Goal: Task Accomplishment & Management: Use online tool/utility

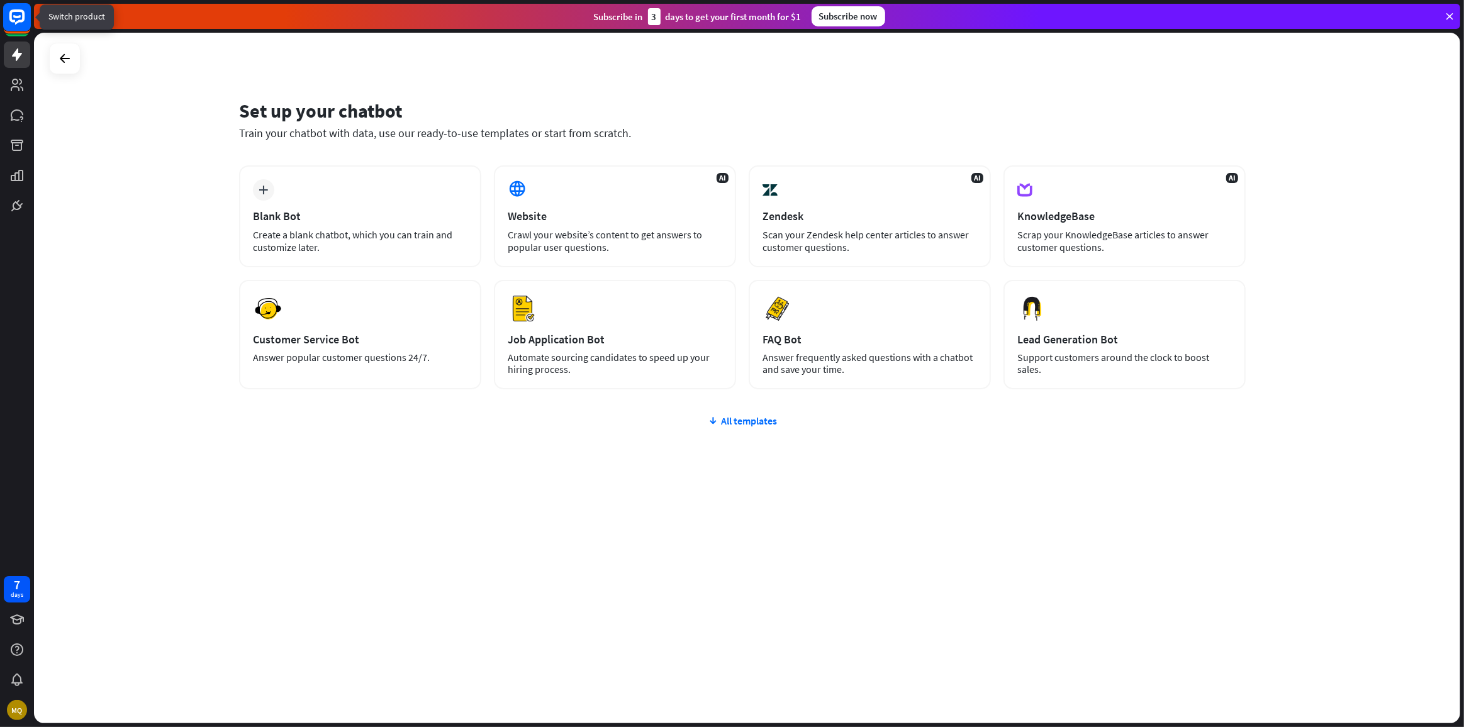
click at [15, 14] on rect at bounding box center [17, 17] width 28 height 28
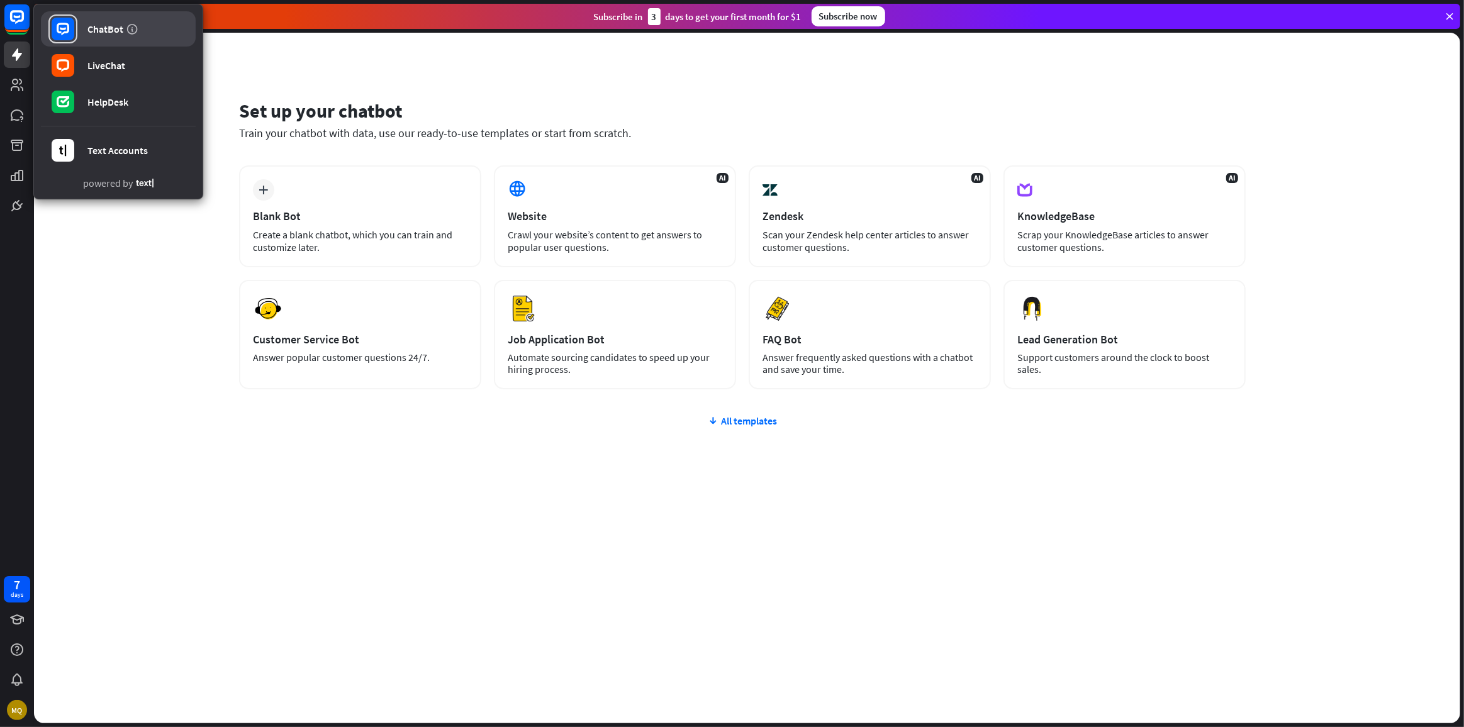
click at [91, 31] on div "ChatBot" at bounding box center [105, 29] width 36 height 13
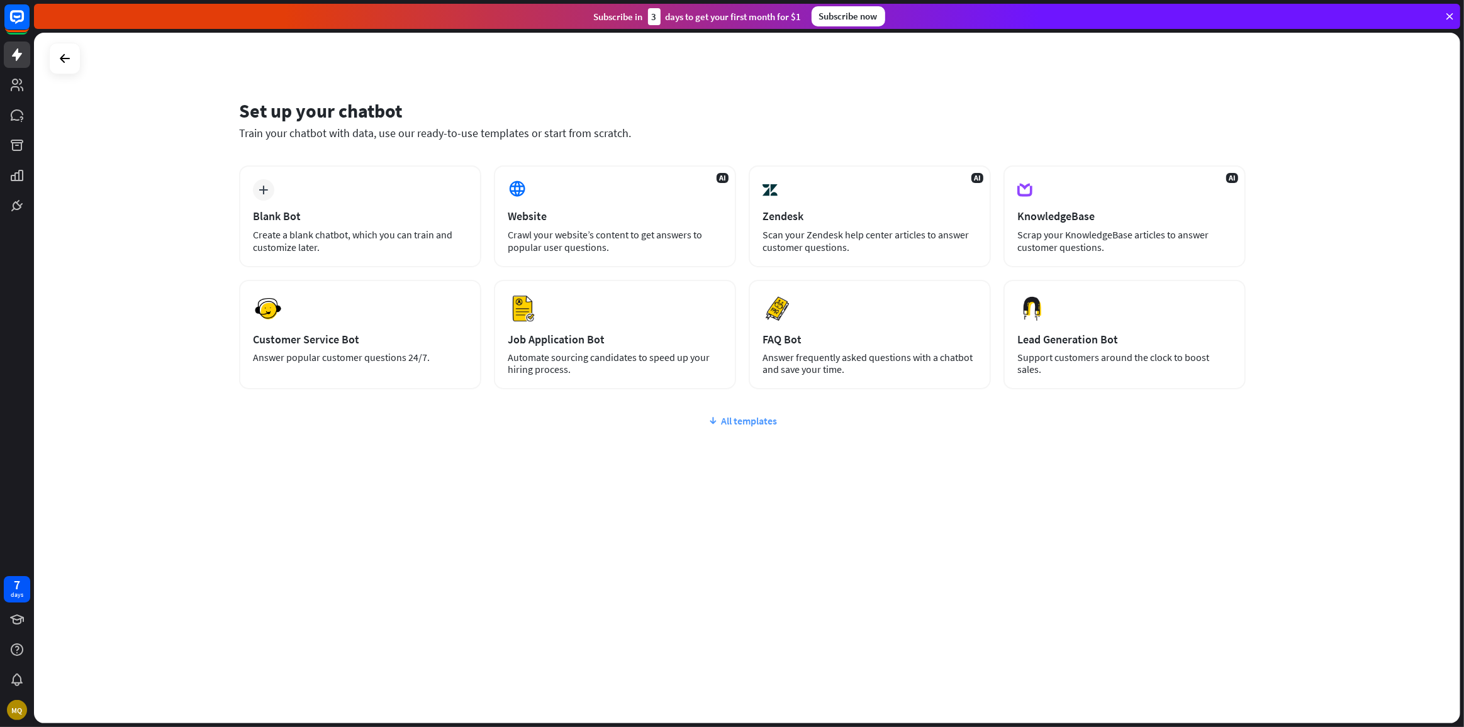
click at [274, 475] on div "plus Blank Bot Create a blank chatbot, which you can train and customize later.…" at bounding box center [742, 352] width 1006 height 375
click at [1165, 189] on div "AI KnowledgeBase Scrap your KnowledgeBase articles to answer customer questions." at bounding box center [1124, 216] width 242 height 102
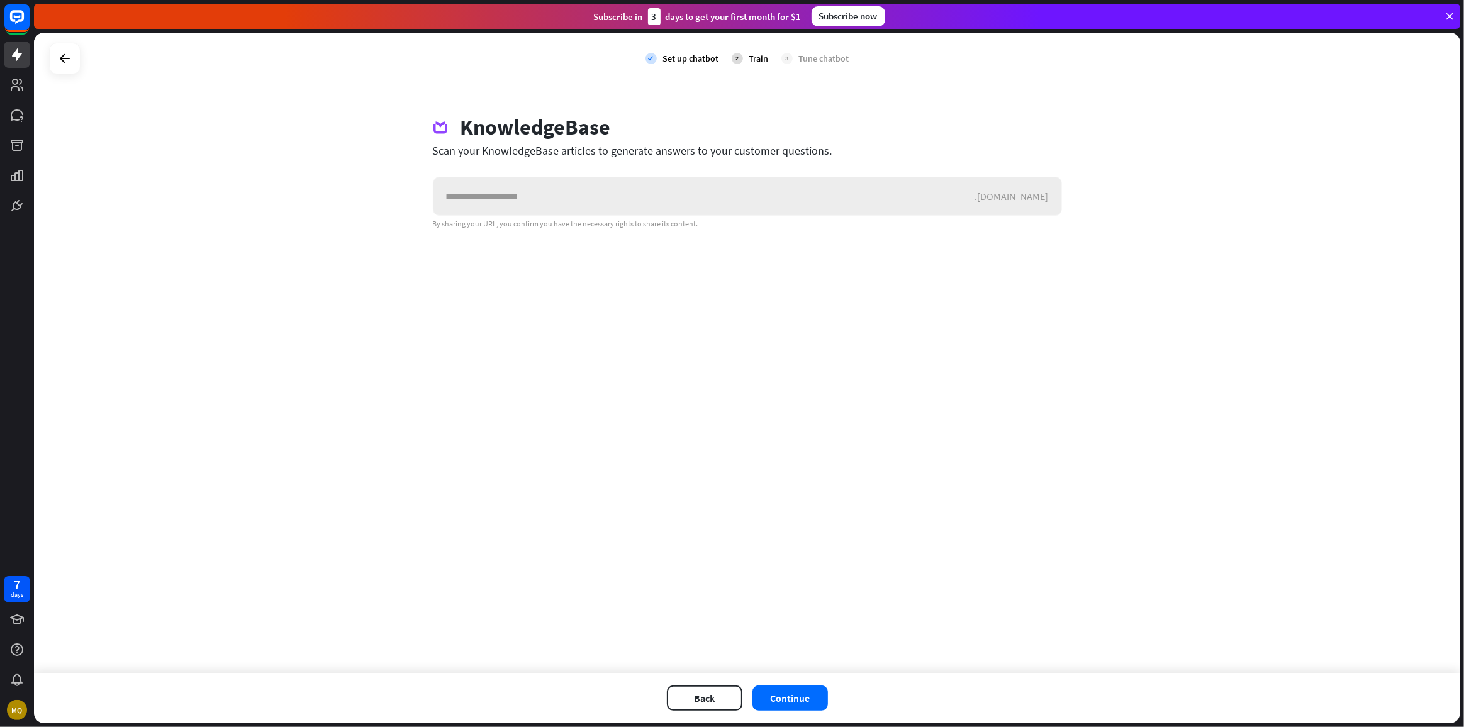
click at [498, 196] on input "text" at bounding box center [704, 196] width 542 height 38
click at [515, 147] on div "Scan your KnowledgeBase articles to generate answers to your customer questions." at bounding box center [747, 150] width 629 height 14
click at [515, 149] on div "Scan your KnowledgeBase articles to generate answers to your customer questions." at bounding box center [747, 150] width 629 height 14
click at [569, 149] on div "Scan your KnowledgeBase articles to generate answers to your customer questions." at bounding box center [747, 150] width 629 height 14
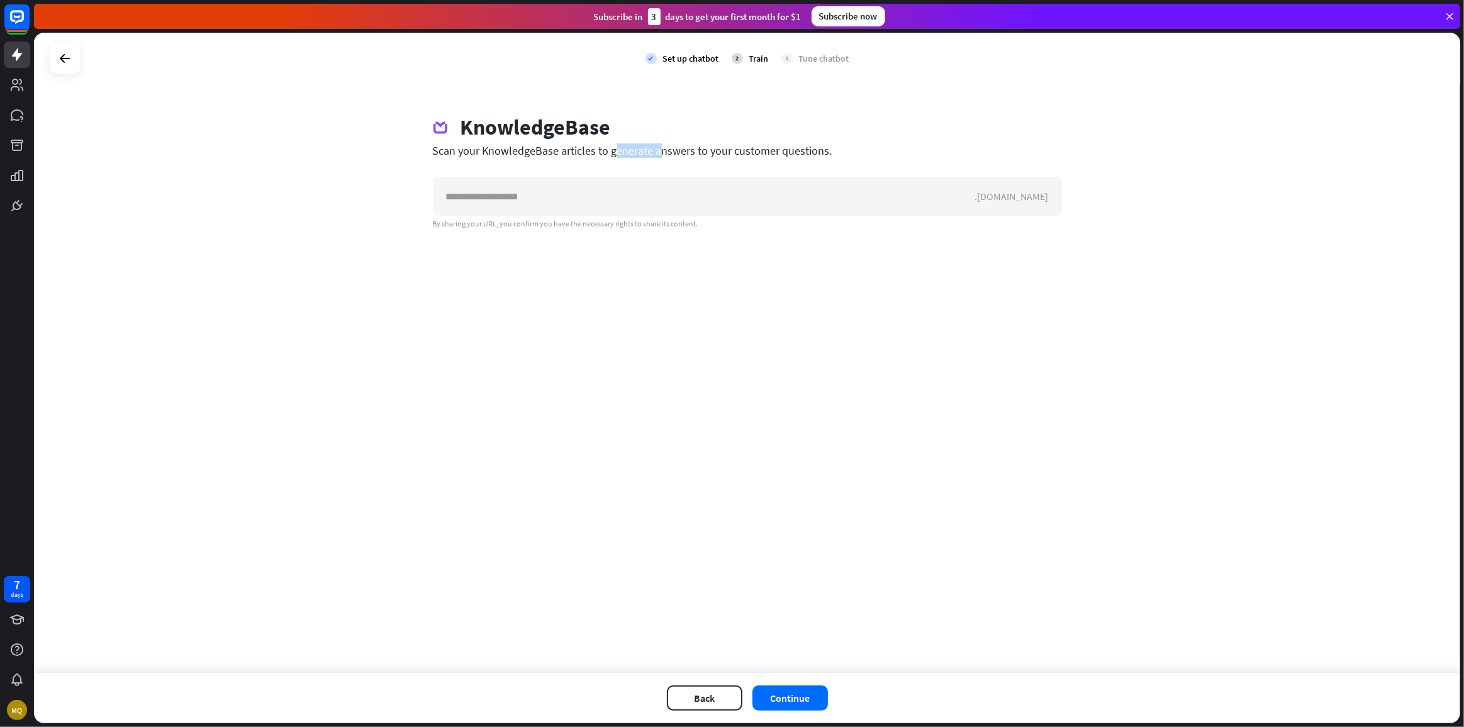
click at [569, 149] on div "Scan your KnowledgeBase articles to generate answers to your customer questions." at bounding box center [747, 150] width 629 height 14
click at [633, 150] on div "Scan your KnowledgeBase articles to generate answers to your customer questions." at bounding box center [747, 150] width 629 height 14
click at [28, 25] on rect at bounding box center [17, 17] width 28 height 28
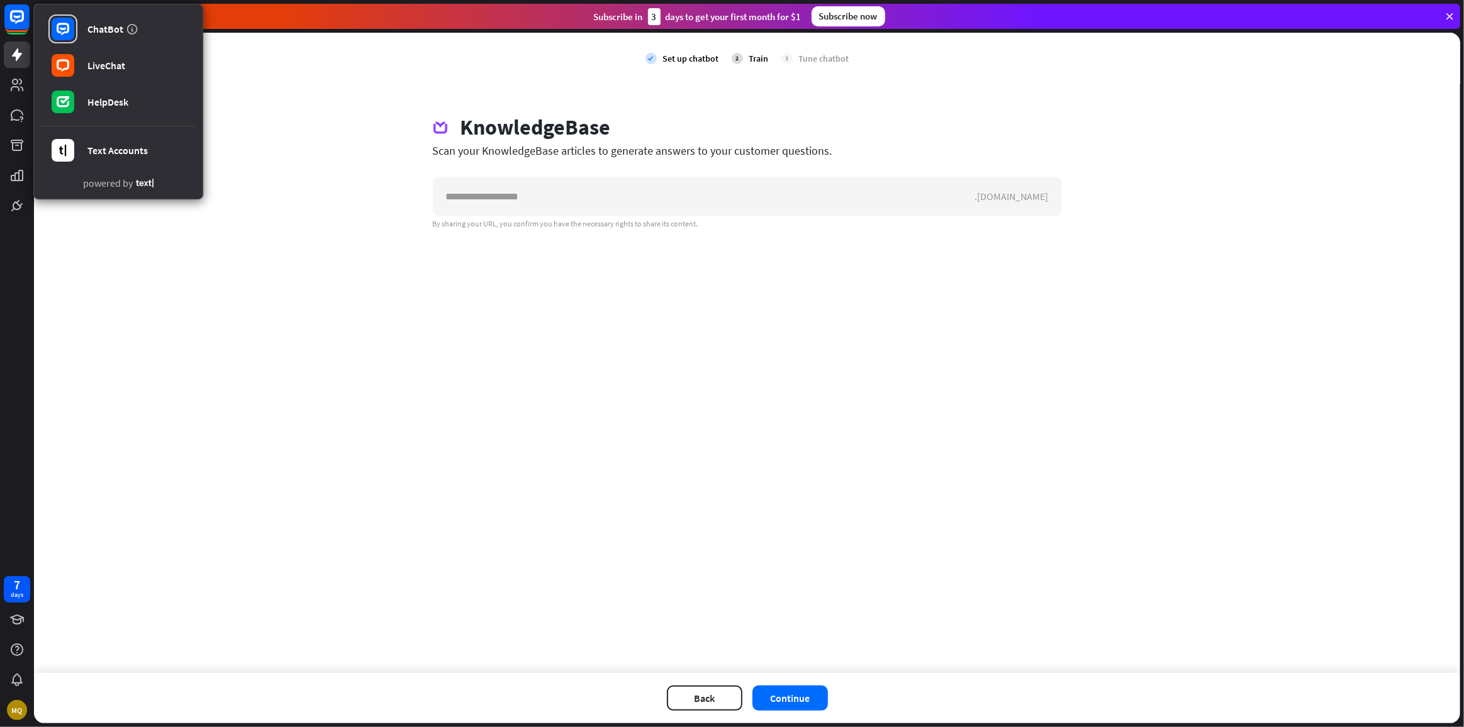
click at [1200, 135] on div "check Set up chatbot 2 Train 3 Tune chatbot KnowledgeBase Scan your KnowledgeBa…" at bounding box center [747, 353] width 1426 height 640
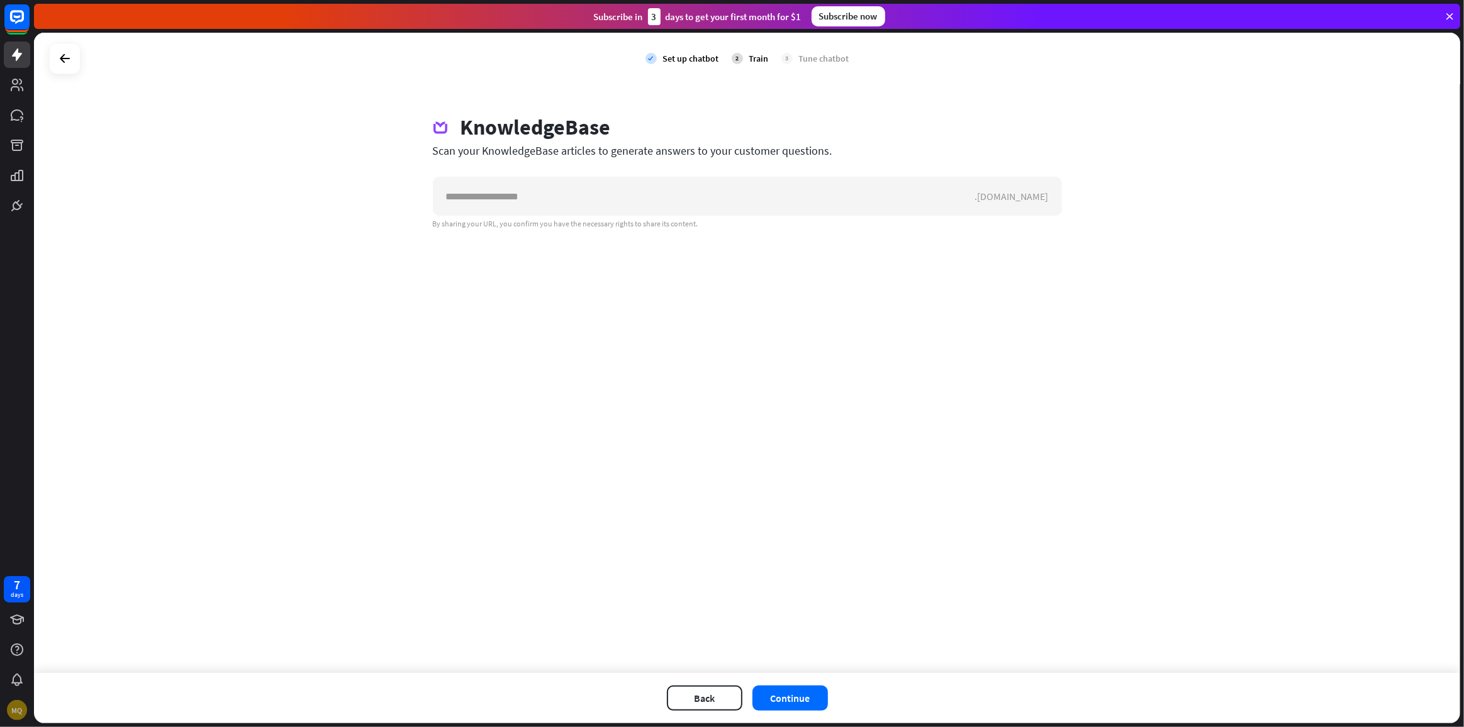
click at [18, 707] on div "MQ" at bounding box center [17, 710] width 20 height 20
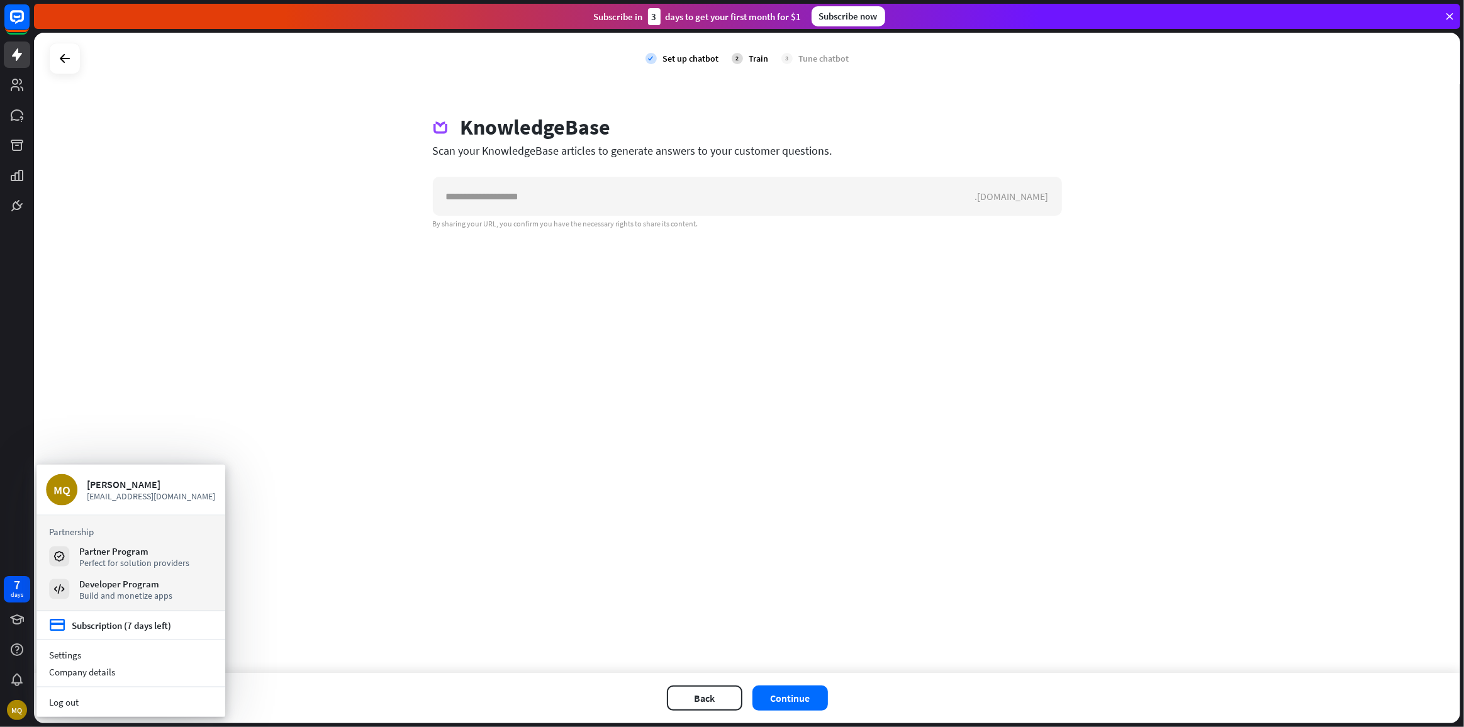
click at [65, 700] on link "Log out" at bounding box center [130, 702] width 189 height 17
